Goal: Task Accomplishment & Management: Complete application form

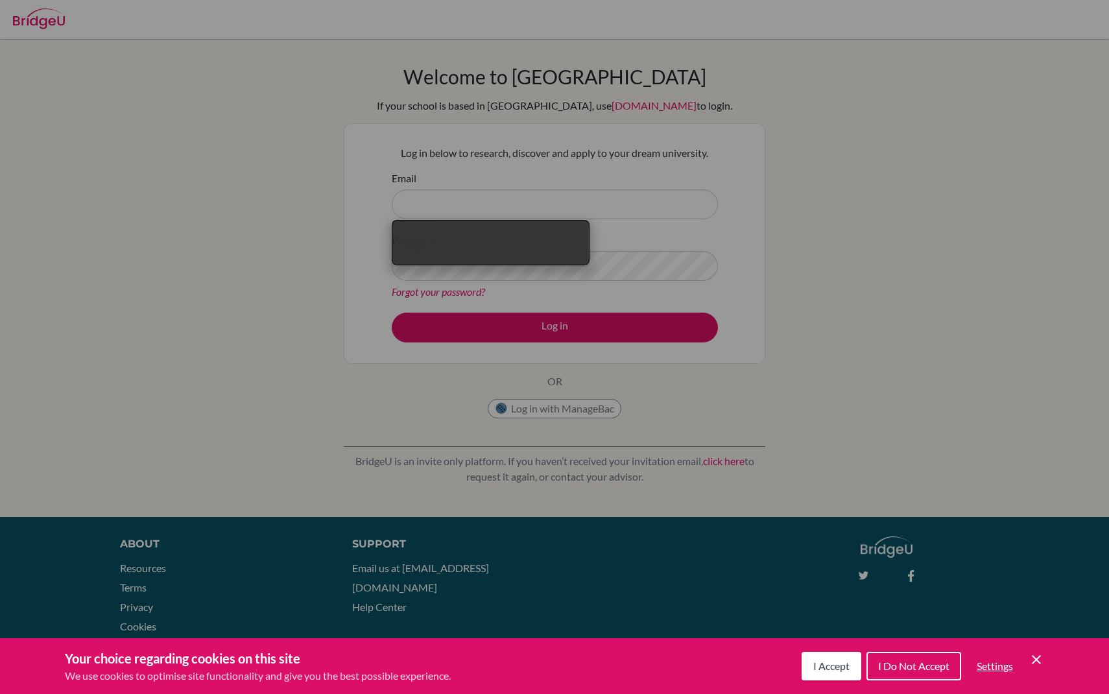
click at [671, 332] on div "Cookie Preferences" at bounding box center [554, 347] width 1109 height 694
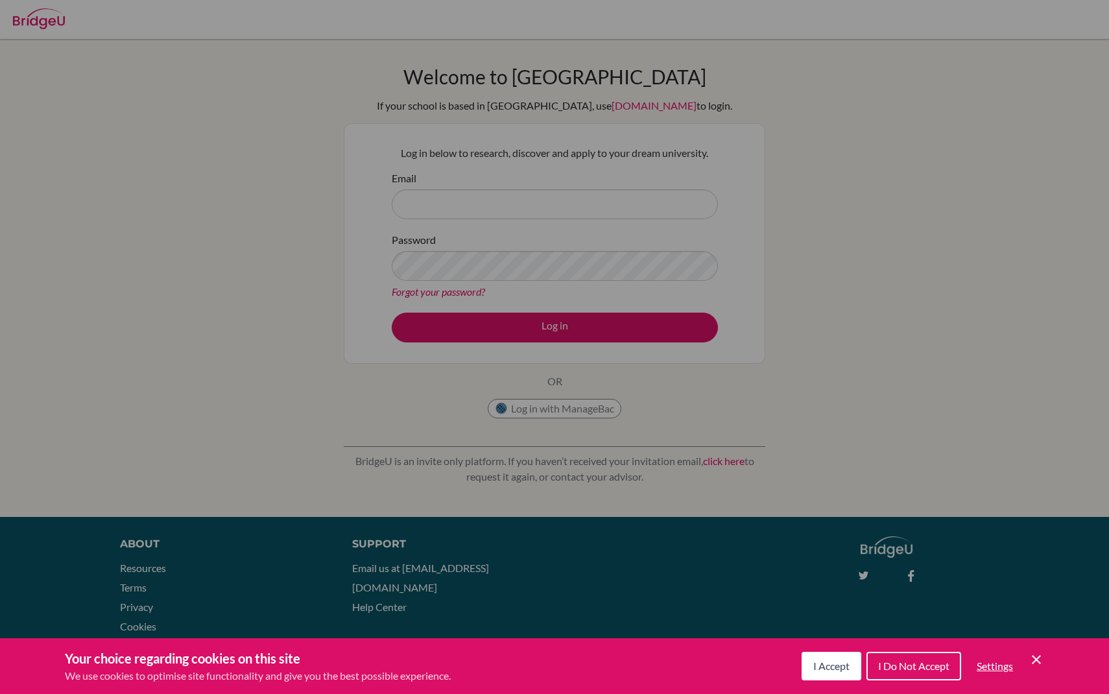
click at [652, 223] on div "Cookie Preferences" at bounding box center [554, 347] width 1109 height 694
click at [1033, 665] on icon "Cookie Control Close Icon" at bounding box center [1036, 660] width 16 height 16
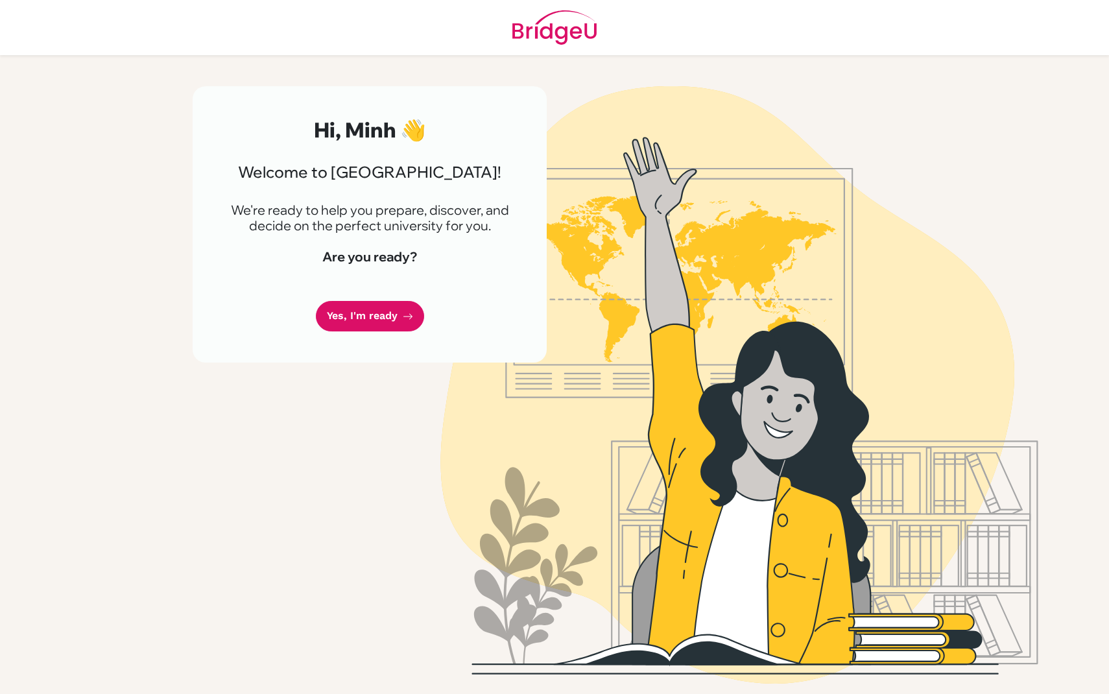
click at [388, 333] on div "Hi, Minh 👋 Welcome to BridgeU! We're ready to help you prepare, discover, and d…" at bounding box center [370, 224] width 354 height 276
click at [388, 309] on link "Yes, I'm ready" at bounding box center [370, 316] width 108 height 30
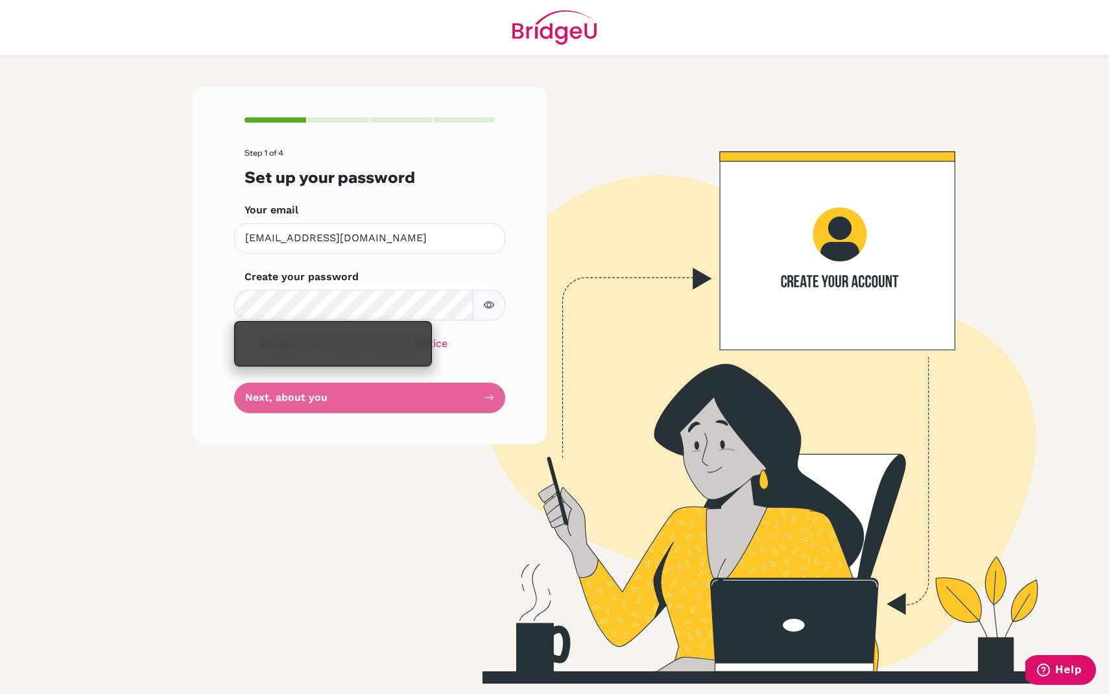
click at [482, 359] on form "Step 1 of 4 Set up your password Your email [EMAIL_ADDRESS][DOMAIN_NAME] Invali…" at bounding box center [369, 281] width 250 height 265
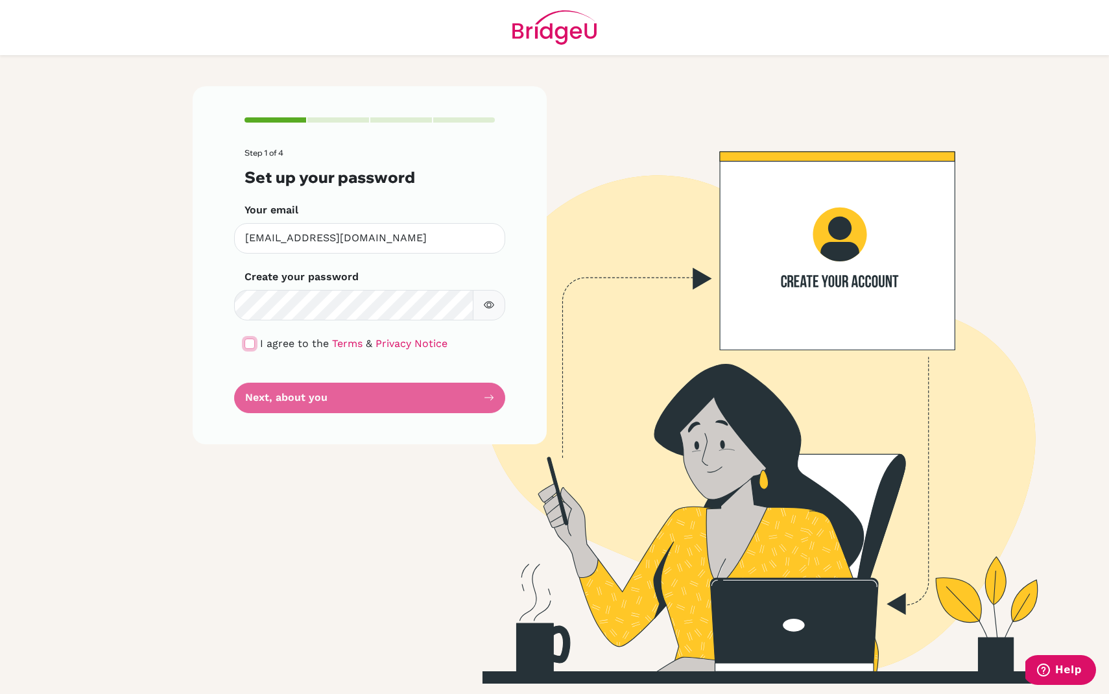
click at [248, 340] on input "checkbox" at bounding box center [249, 344] width 10 height 10
checkbox input "true"
click at [276, 385] on button "Next, about you" at bounding box center [369, 398] width 271 height 30
